Goal: Task Accomplishment & Management: Manage account settings

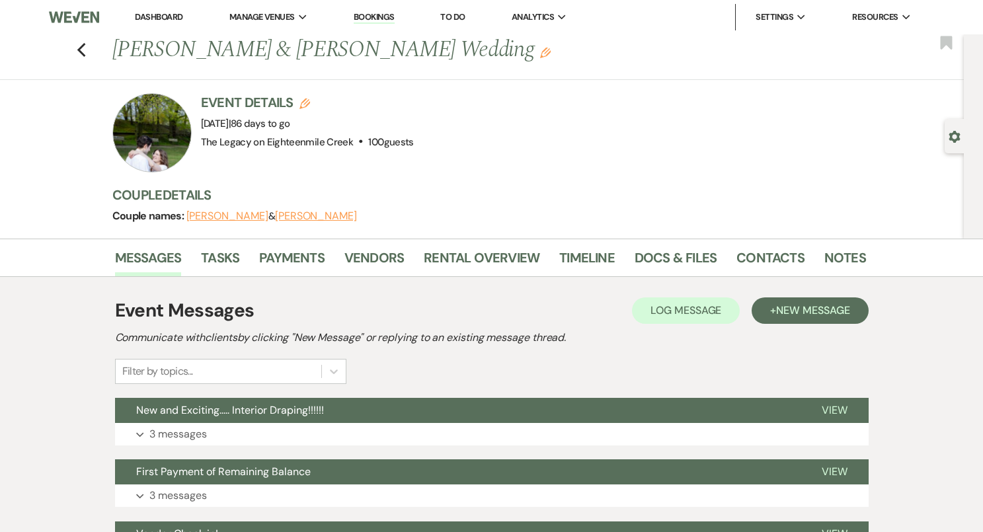
click at [167, 18] on link "Dashboard" at bounding box center [159, 16] width 48 height 11
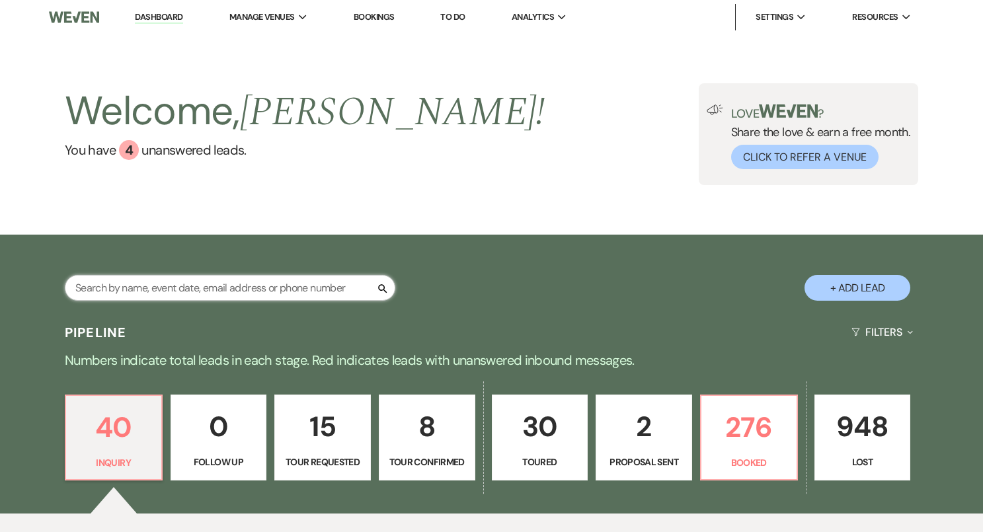
click at [210, 293] on input "text" at bounding box center [230, 288] width 331 height 26
paste input "Ariel Ristovski"
type input "Ariel Ristovski"
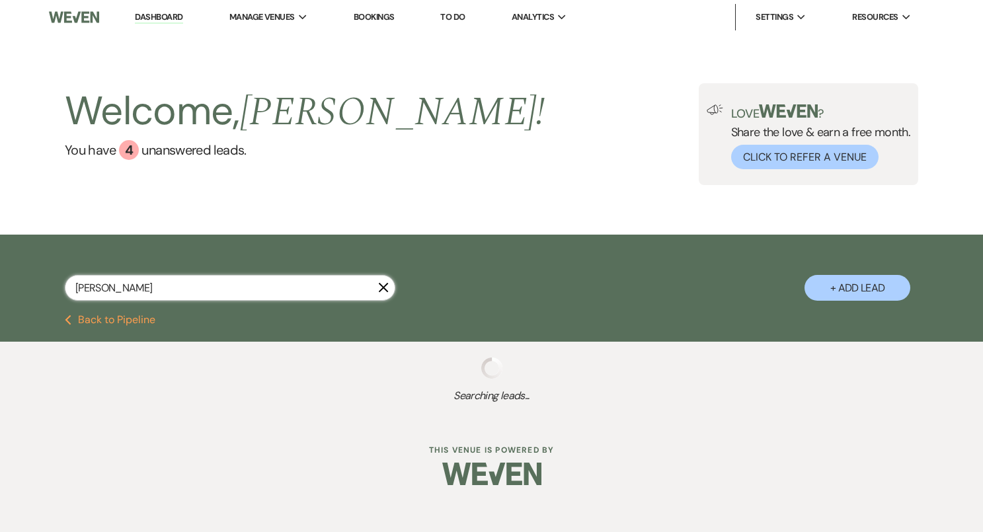
select select "8"
select select "6"
select select "8"
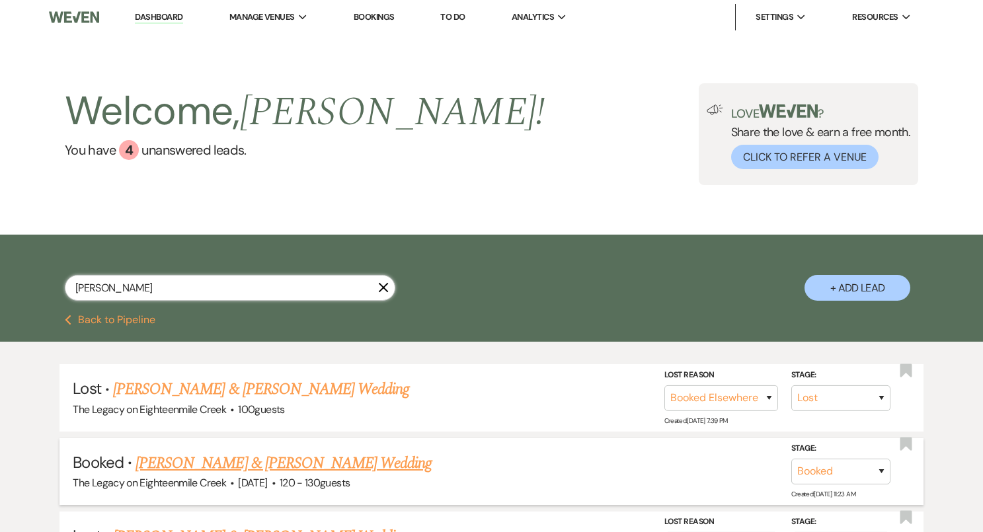
type input "Ariel Ristovski"
click at [341, 455] on link "Matt Larson & Ariel Ristovski's Wedding" at bounding box center [284, 464] width 296 height 24
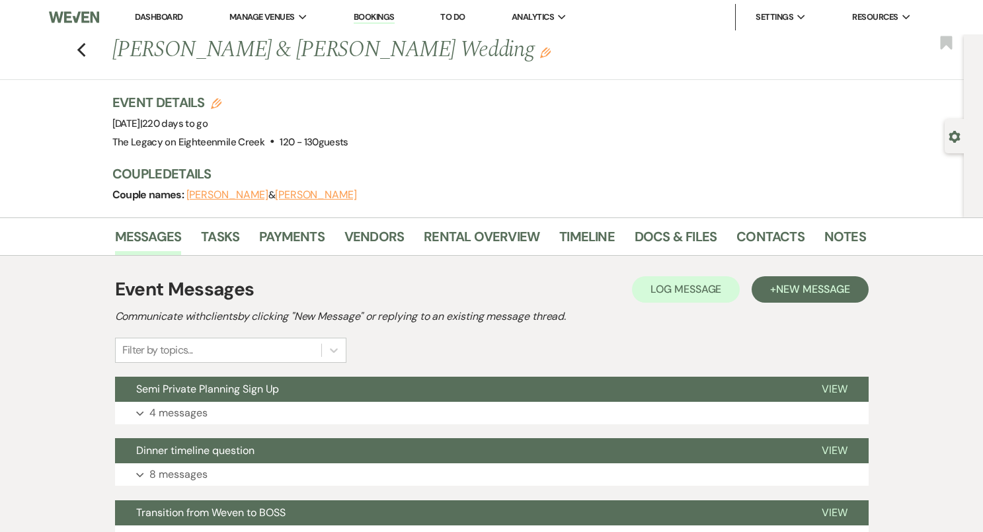
click at [154, 17] on link "Dashboard" at bounding box center [159, 16] width 48 height 11
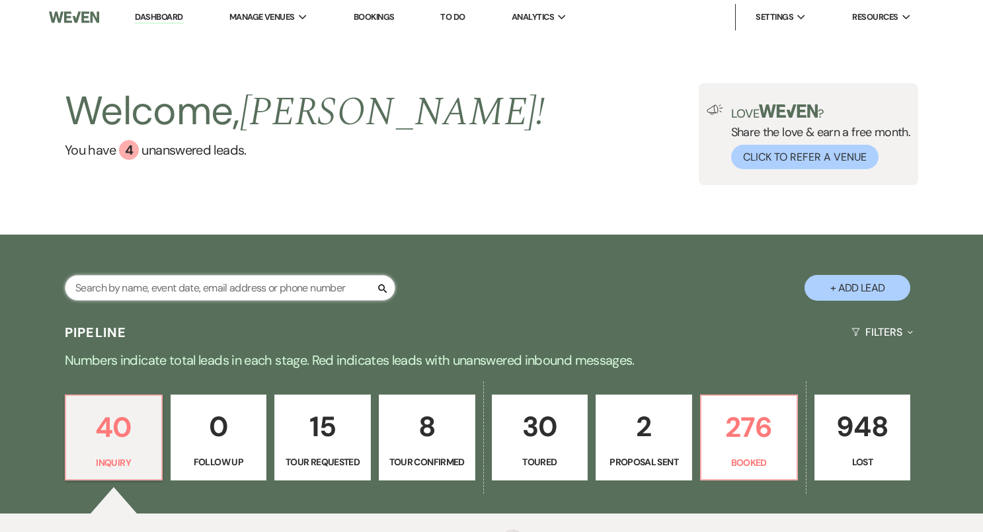
click at [177, 294] on input "text" at bounding box center [230, 288] width 331 height 26
paste input "Connie Sikorski"
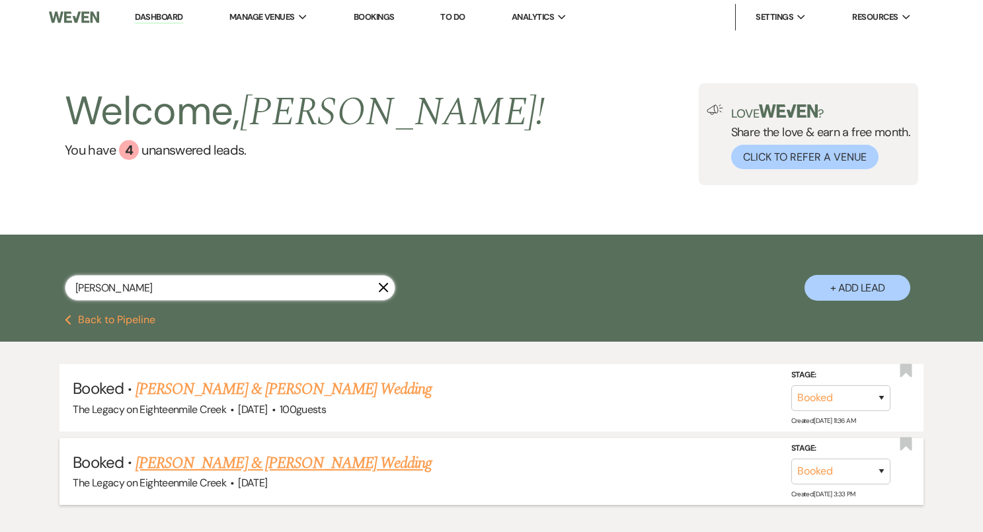
type input "Connie Sikorski"
click at [287, 464] on link "Connie Sikorski & Brendan Geisel's Wedding" at bounding box center [284, 464] width 296 height 24
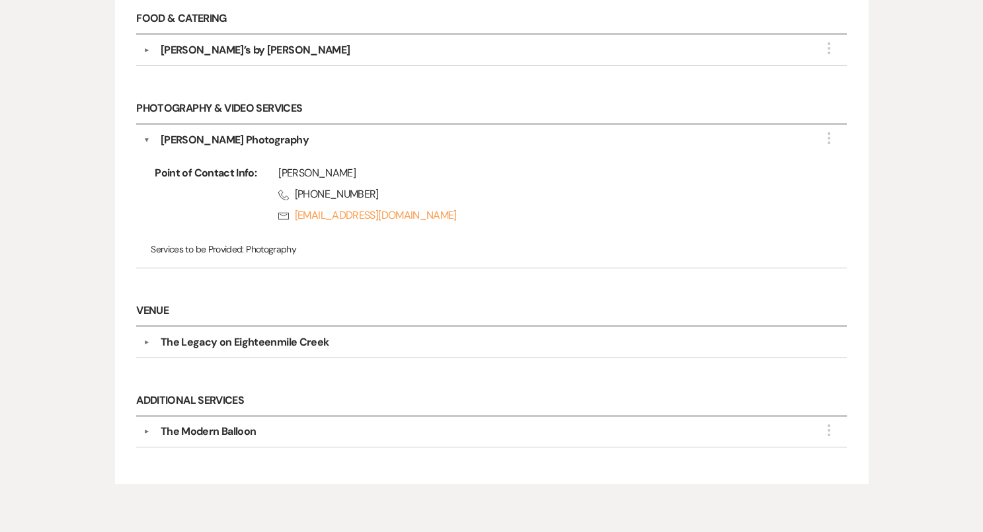
scroll to position [831, 0]
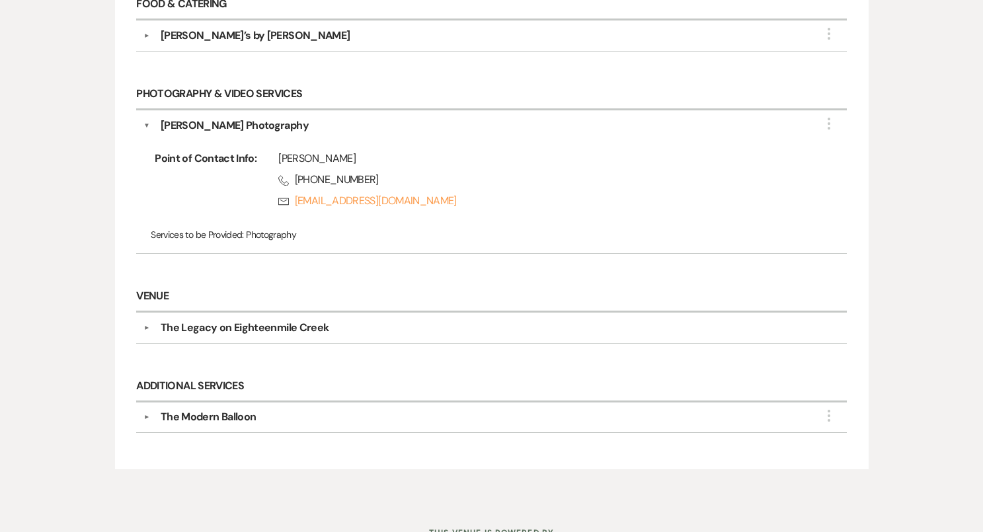
click at [235, 409] on div "The Modern Balloon" at bounding box center [208, 417] width 95 height 16
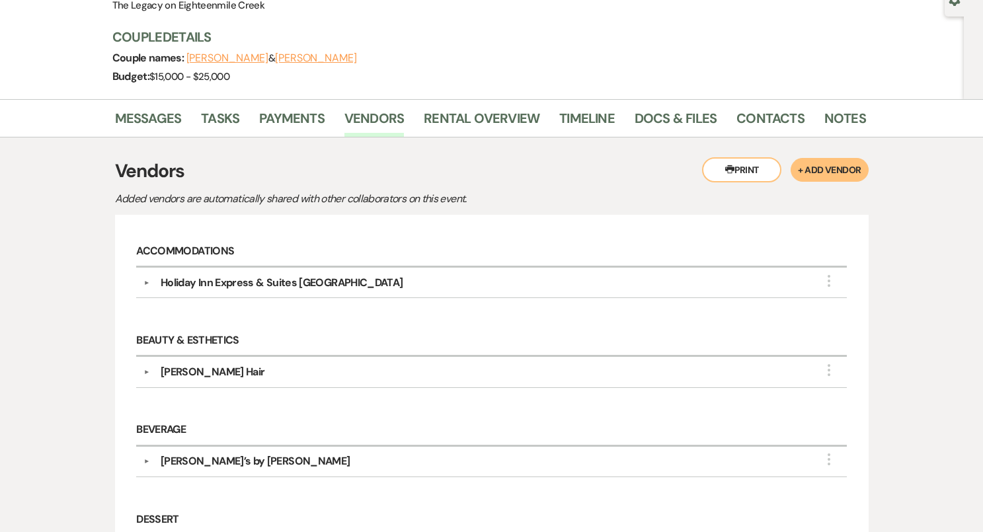
scroll to position [0, 0]
